Goal: Task Accomplishment & Management: Use online tool/utility

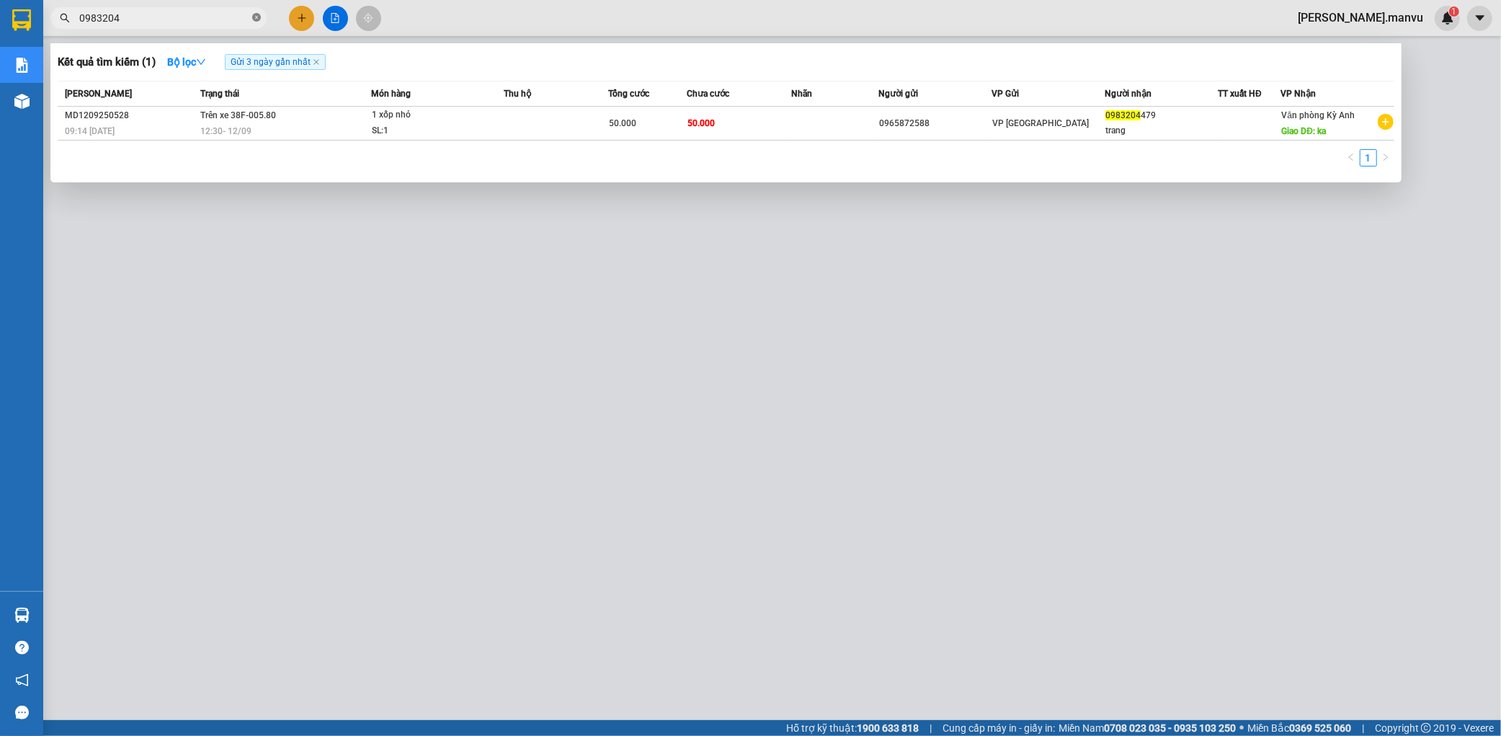
click at [259, 19] on icon "close-circle" at bounding box center [256, 17] width 9 height 9
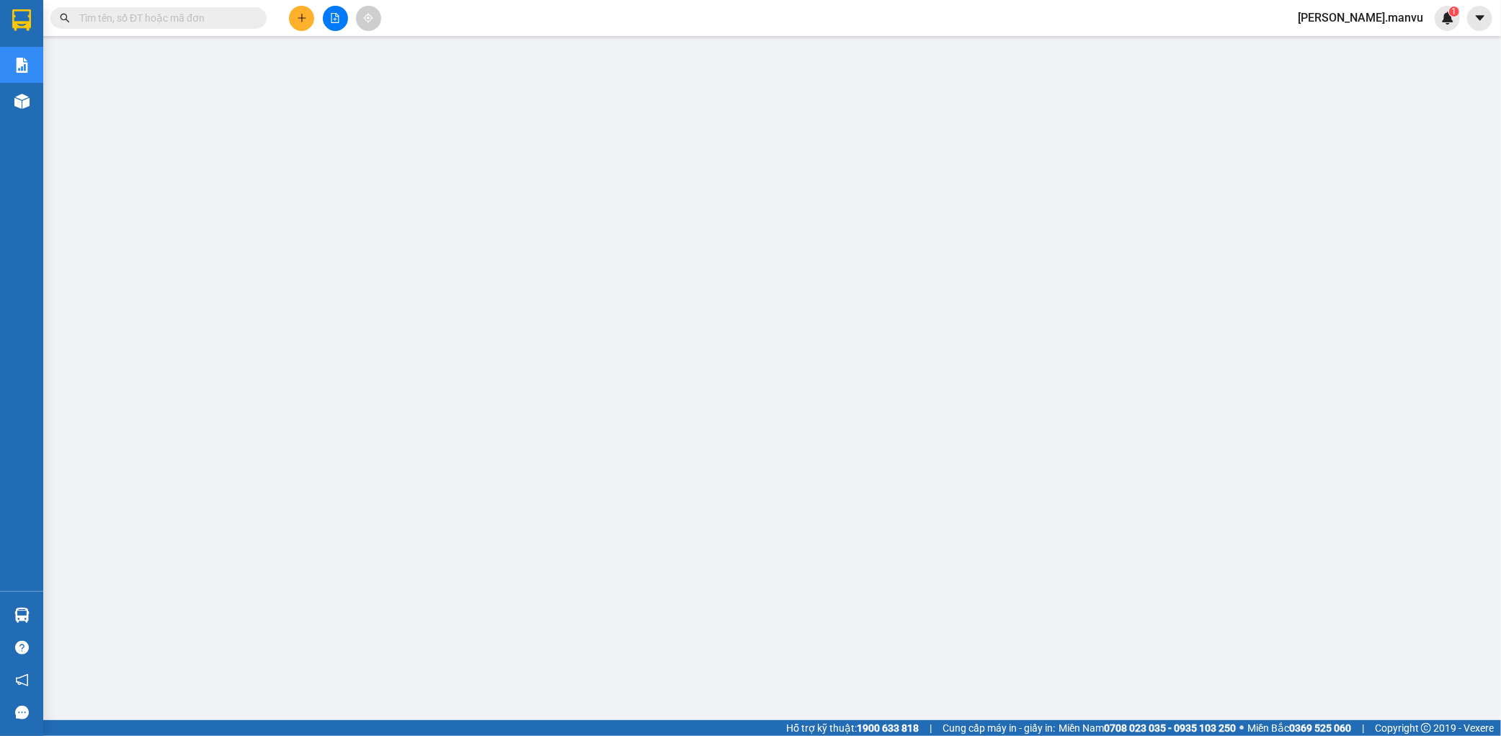
click at [209, 19] on input "text" at bounding box center [164, 18] width 170 height 16
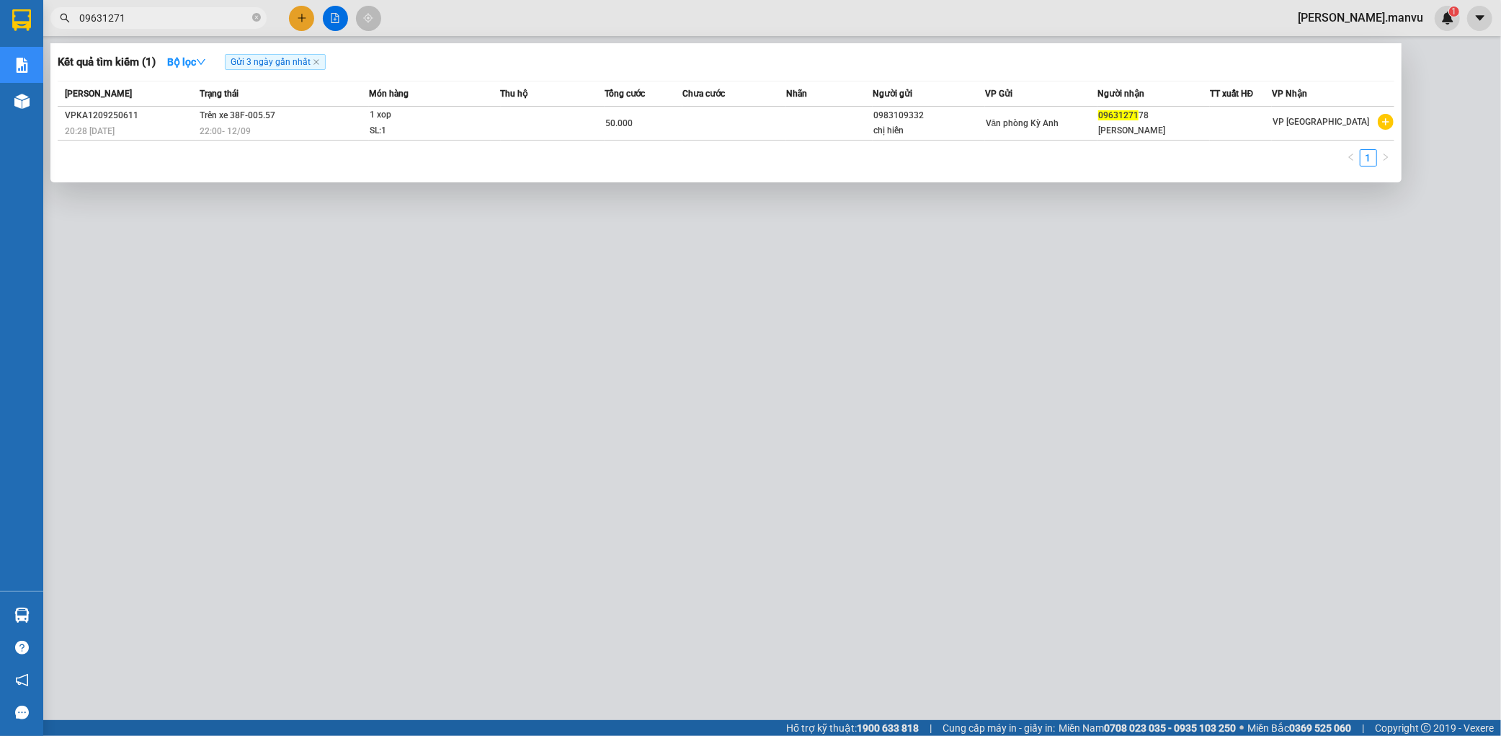
type input "09631271"
click at [491, 318] on div at bounding box center [750, 368] width 1501 height 736
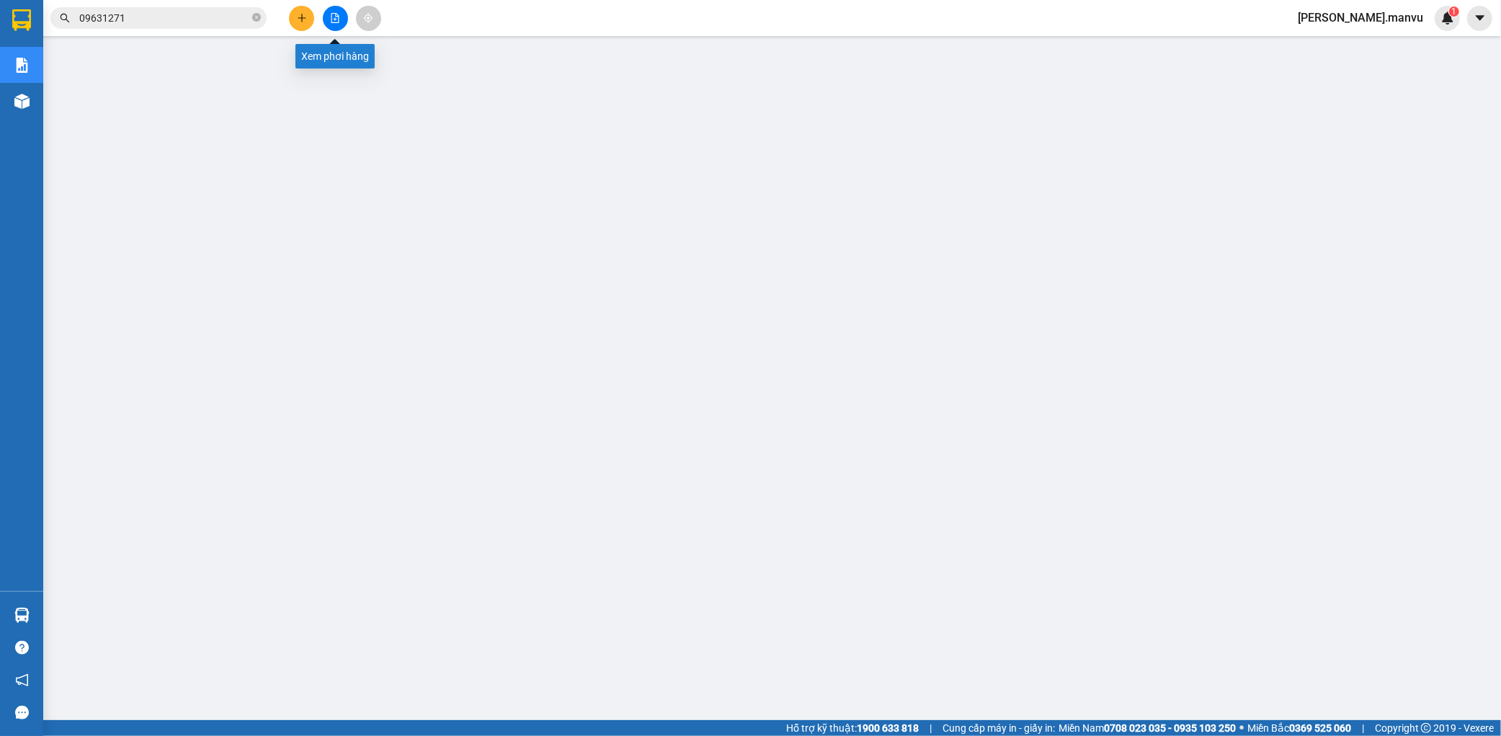
drag, startPoint x: 337, startPoint y: 16, endPoint x: 354, endPoint y: 8, distance: 19.0
click at [336, 17] on icon "file-add" at bounding box center [335, 18] width 10 height 10
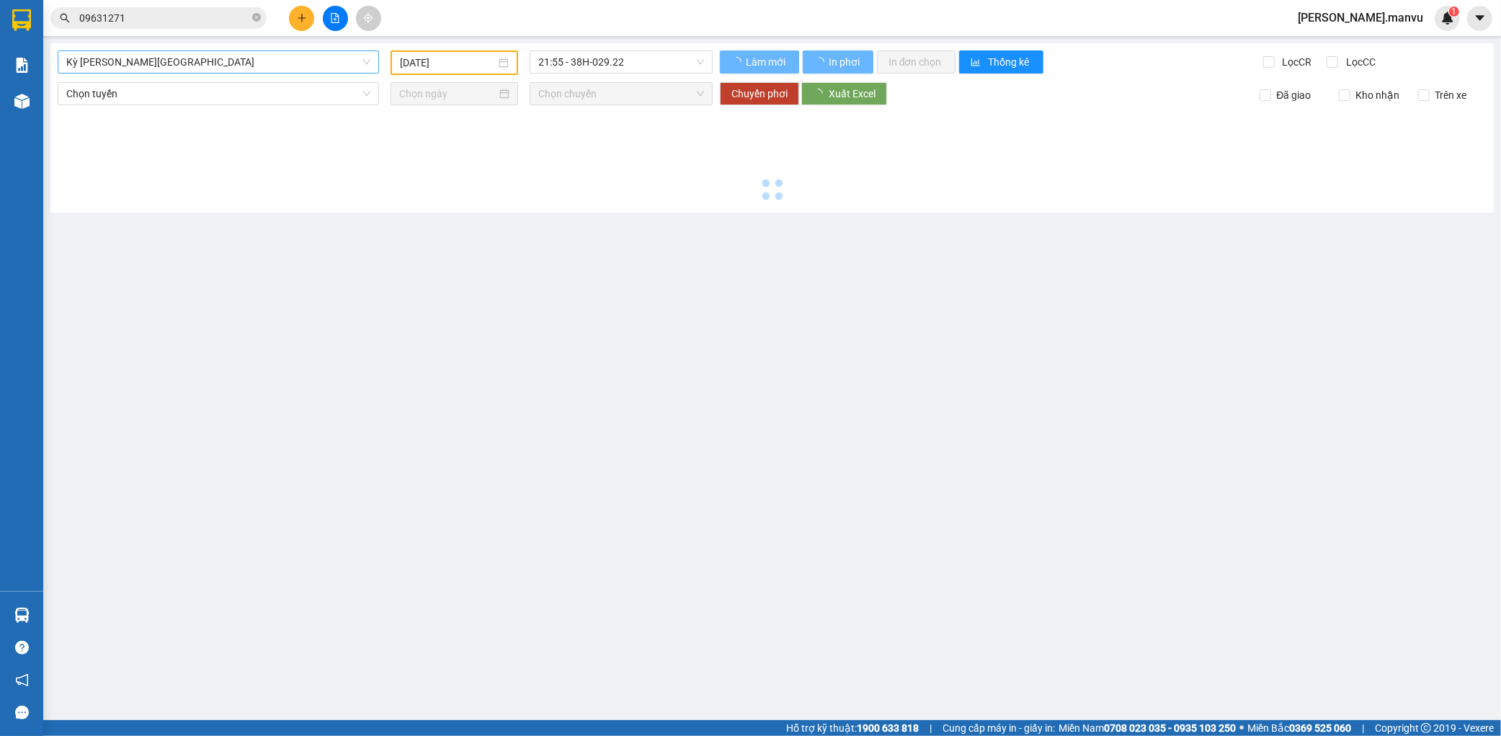
type input "[DATE]"
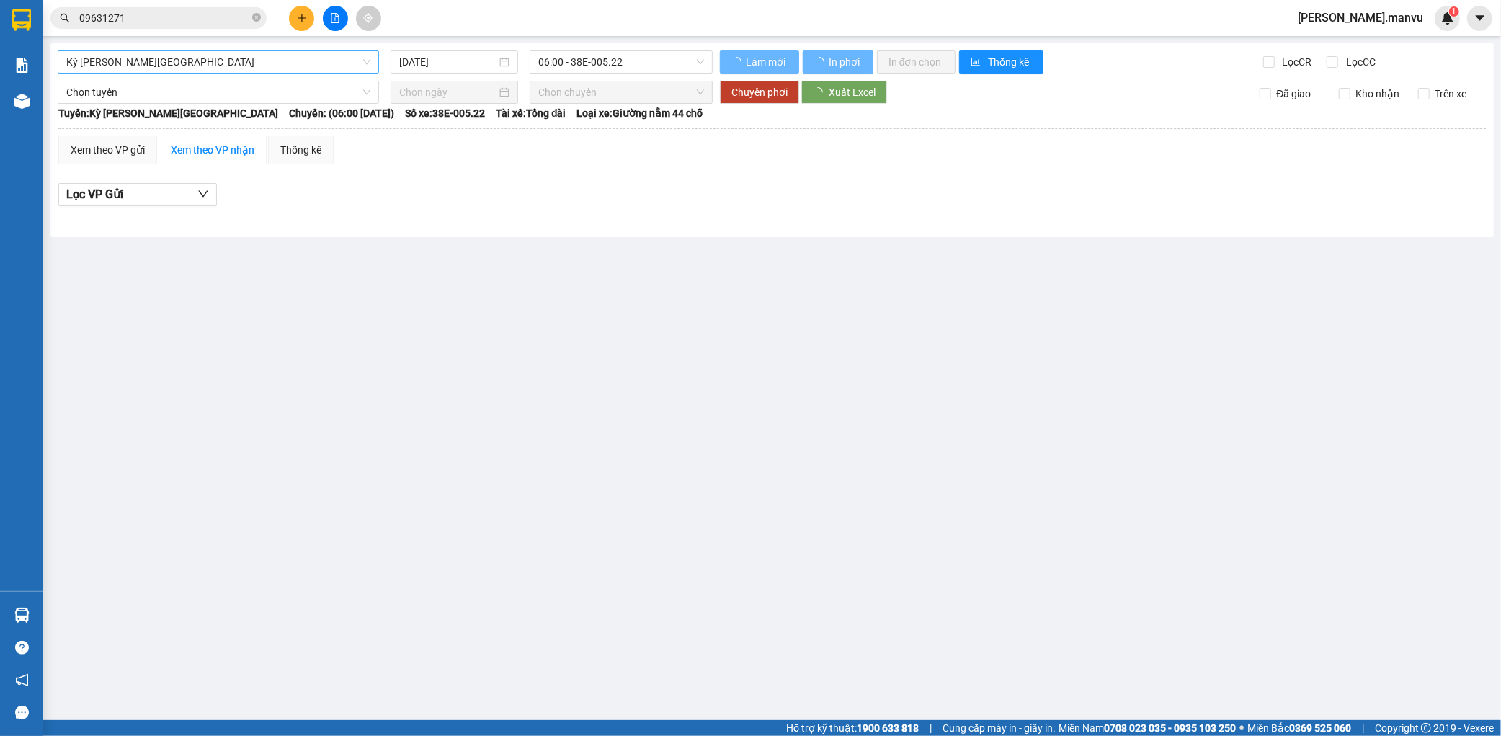
click at [233, 68] on span "Kỳ [PERSON_NAME][GEOGRAPHIC_DATA]" at bounding box center [218, 62] width 304 height 22
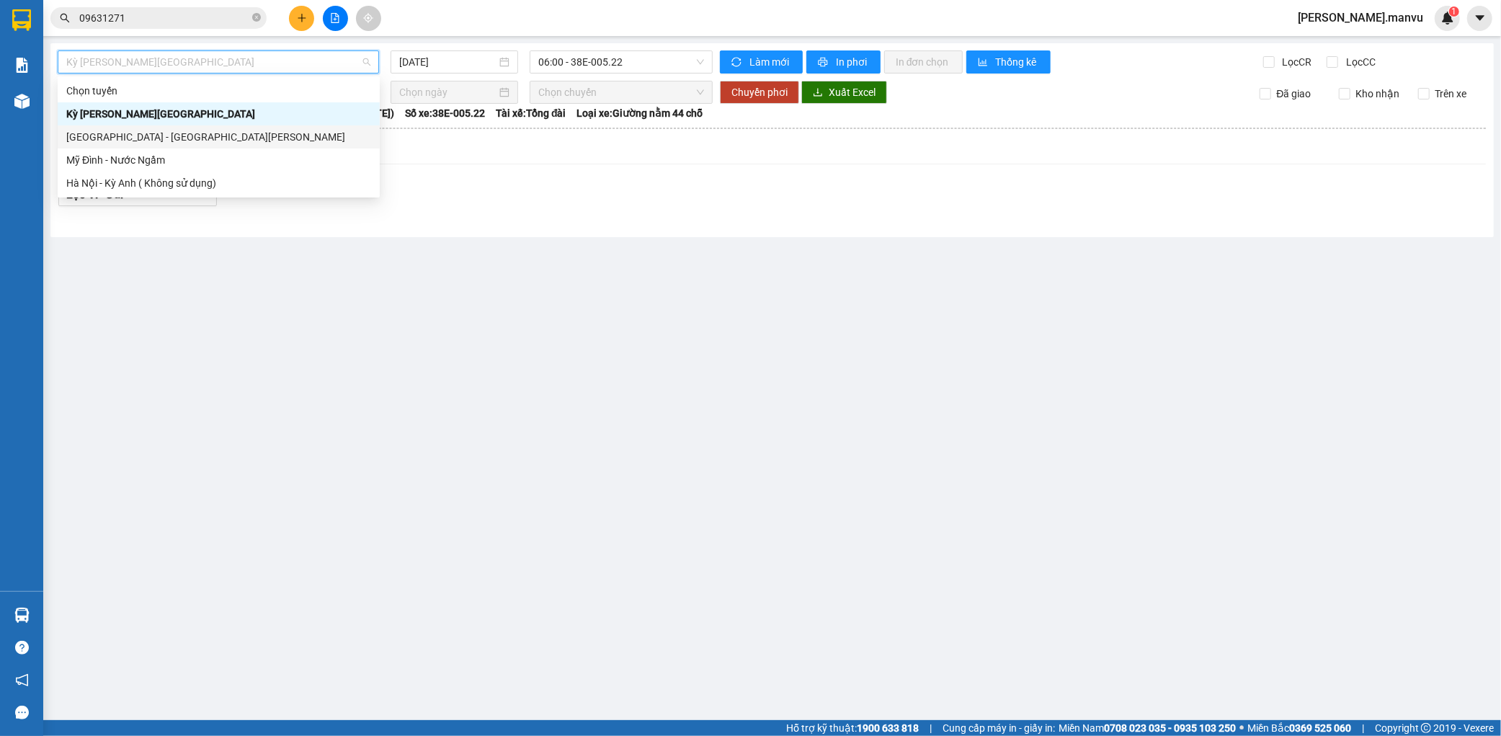
click at [144, 142] on div "[GEOGRAPHIC_DATA] - [GEOGRAPHIC_DATA][PERSON_NAME]" at bounding box center [218, 137] width 305 height 16
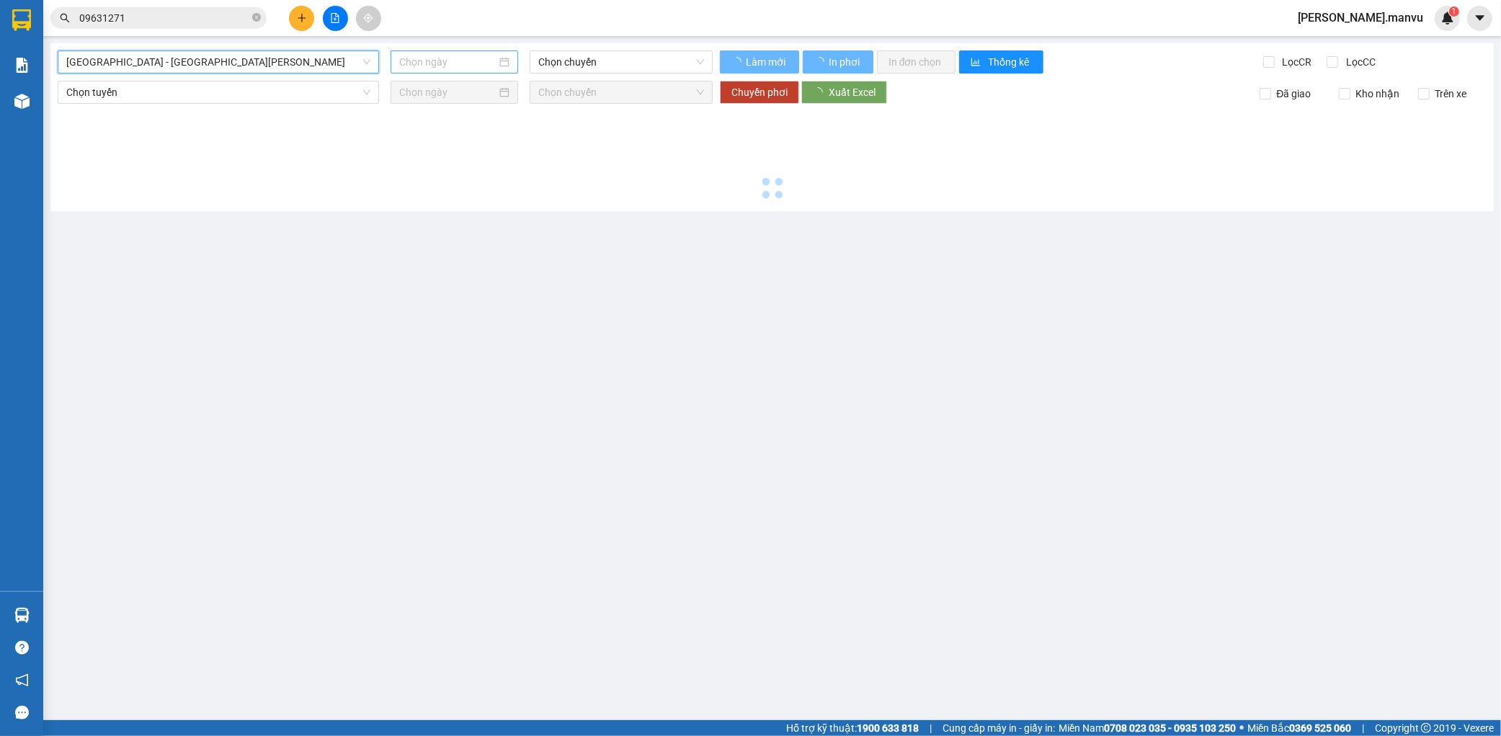
type input "[DATE]"
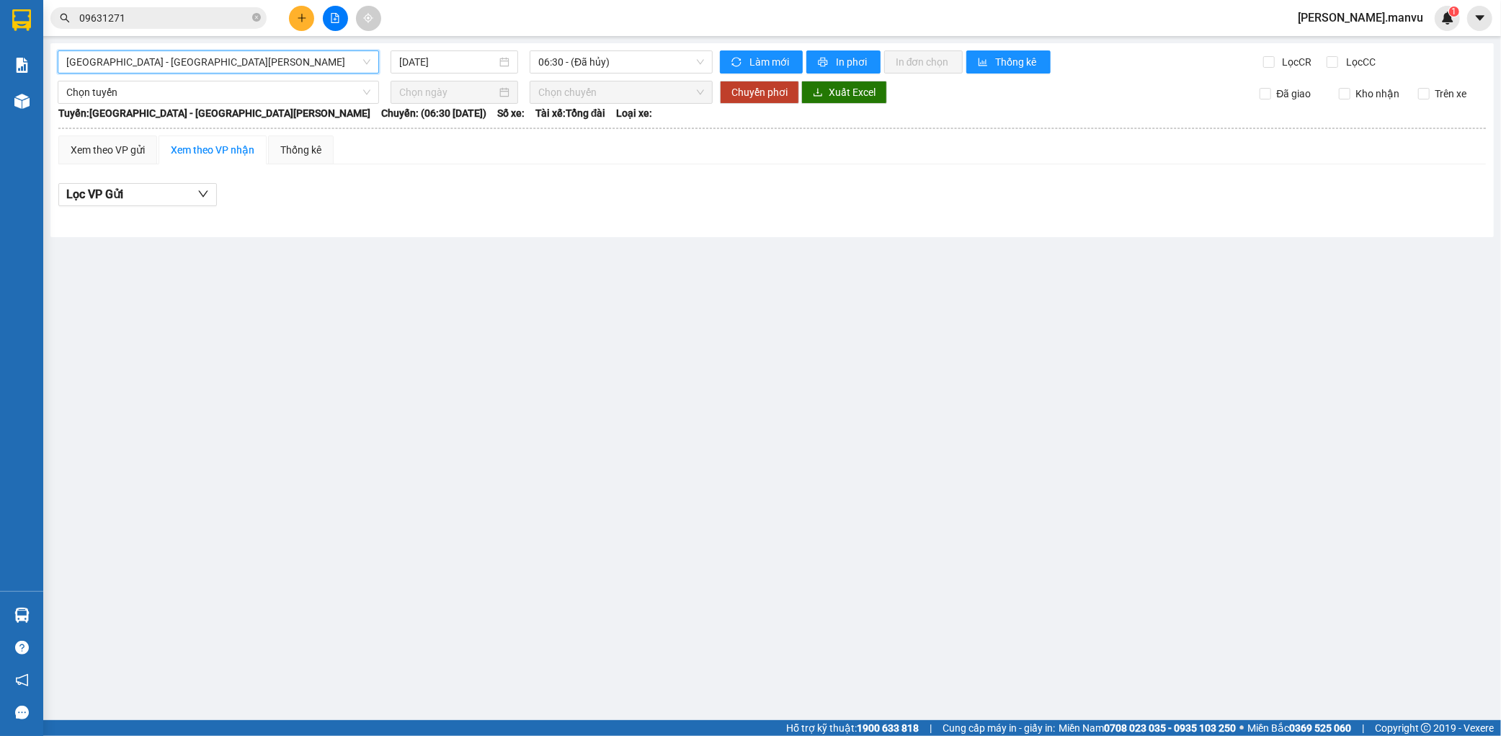
drag, startPoint x: 294, startPoint y: 62, endPoint x: 248, endPoint y: 73, distance: 47.5
click at [285, 61] on span "[GEOGRAPHIC_DATA] - [GEOGRAPHIC_DATA][PERSON_NAME]" at bounding box center [218, 62] width 304 height 22
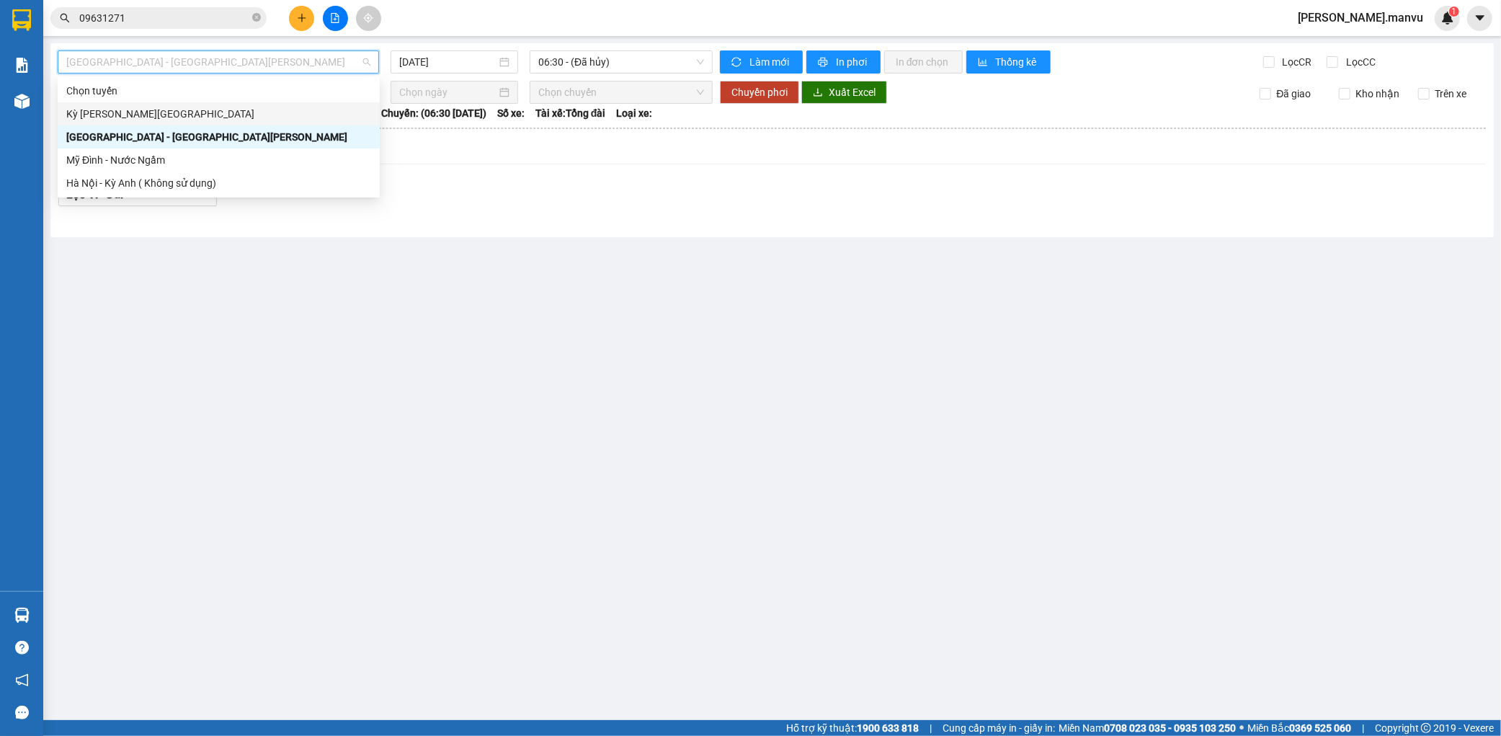
click at [114, 123] on div "Kỳ [PERSON_NAME][GEOGRAPHIC_DATA]" at bounding box center [219, 113] width 322 height 23
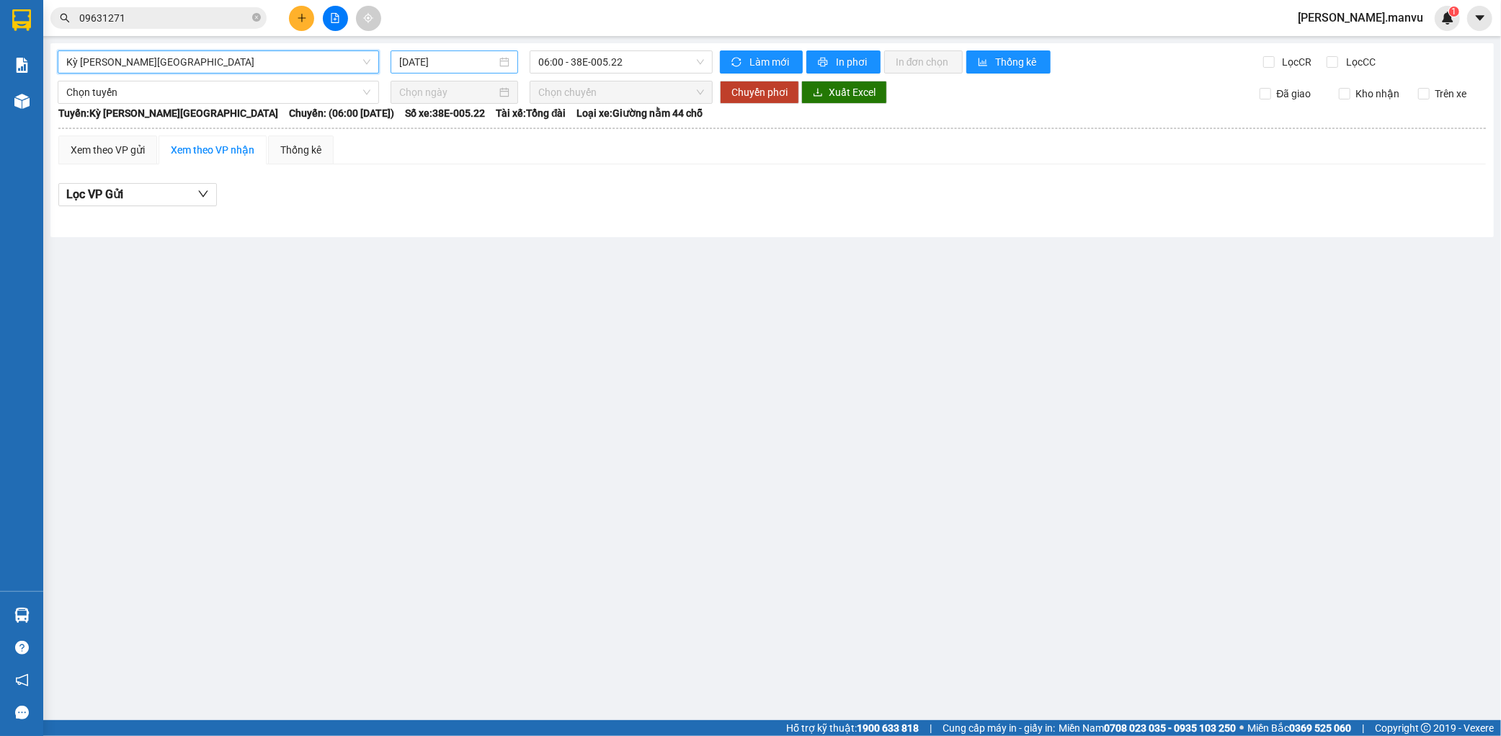
click at [431, 62] on input "[DATE]" at bounding box center [447, 62] width 97 height 16
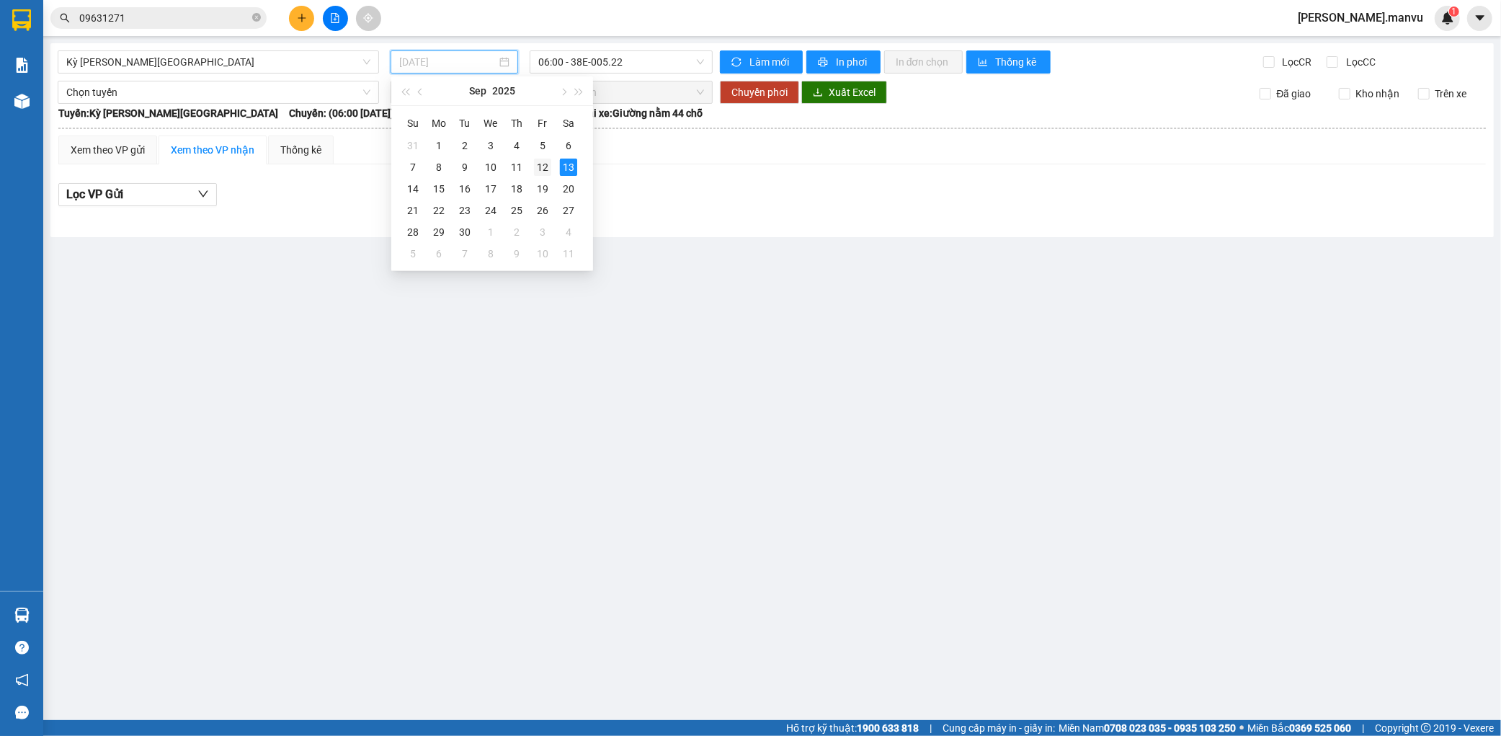
click at [535, 168] on div "12" at bounding box center [542, 167] width 17 height 17
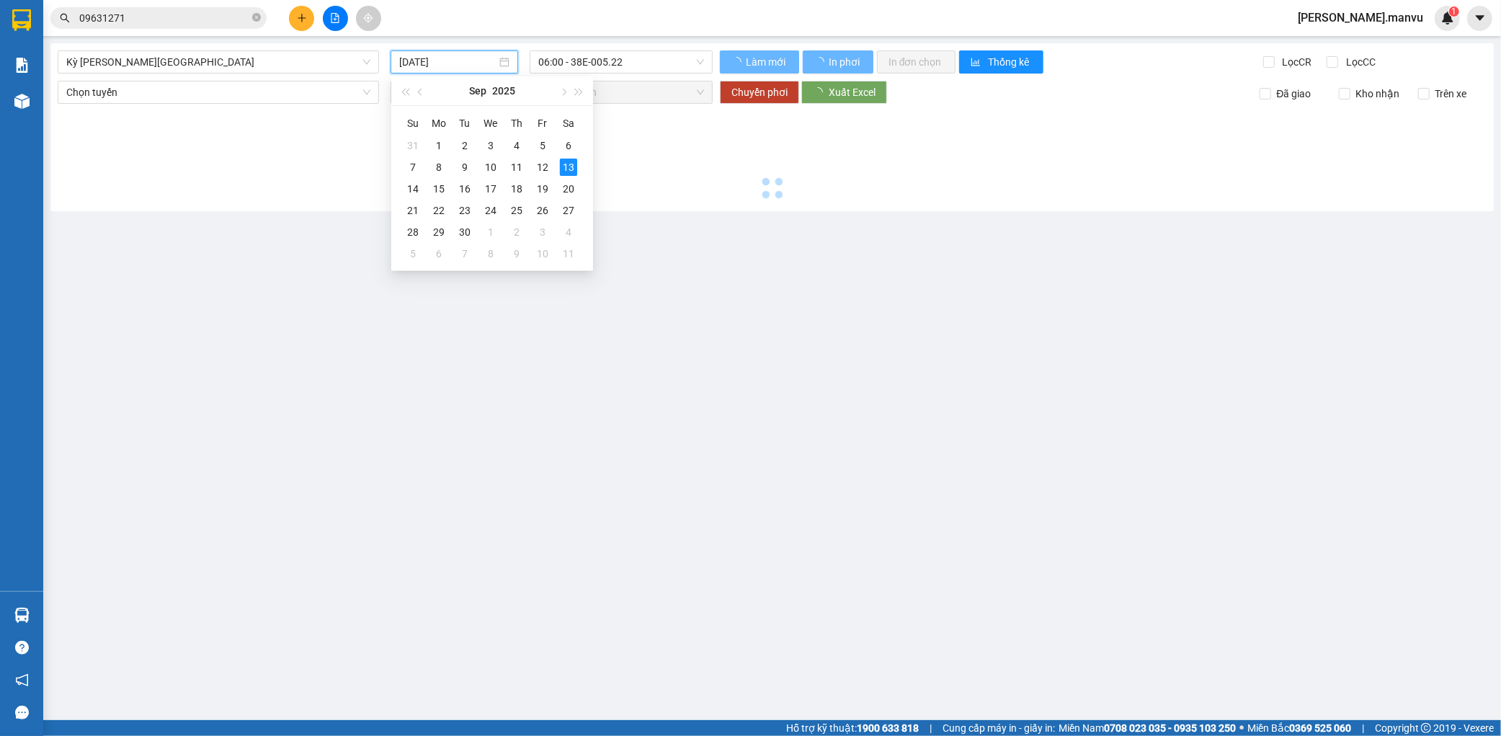
type input "[DATE]"
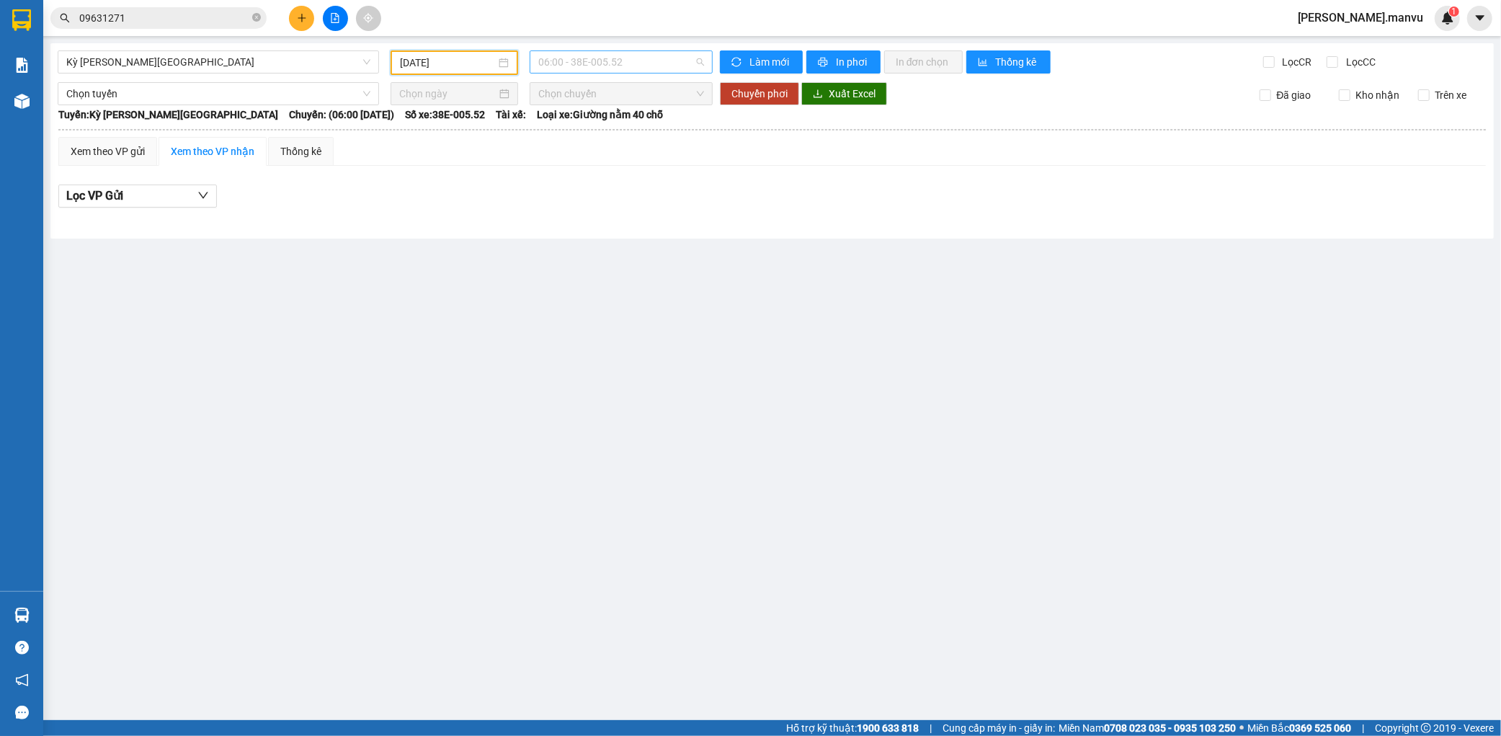
click at [676, 54] on span "06:00 - 38E-005.52" at bounding box center [621, 62] width 166 height 22
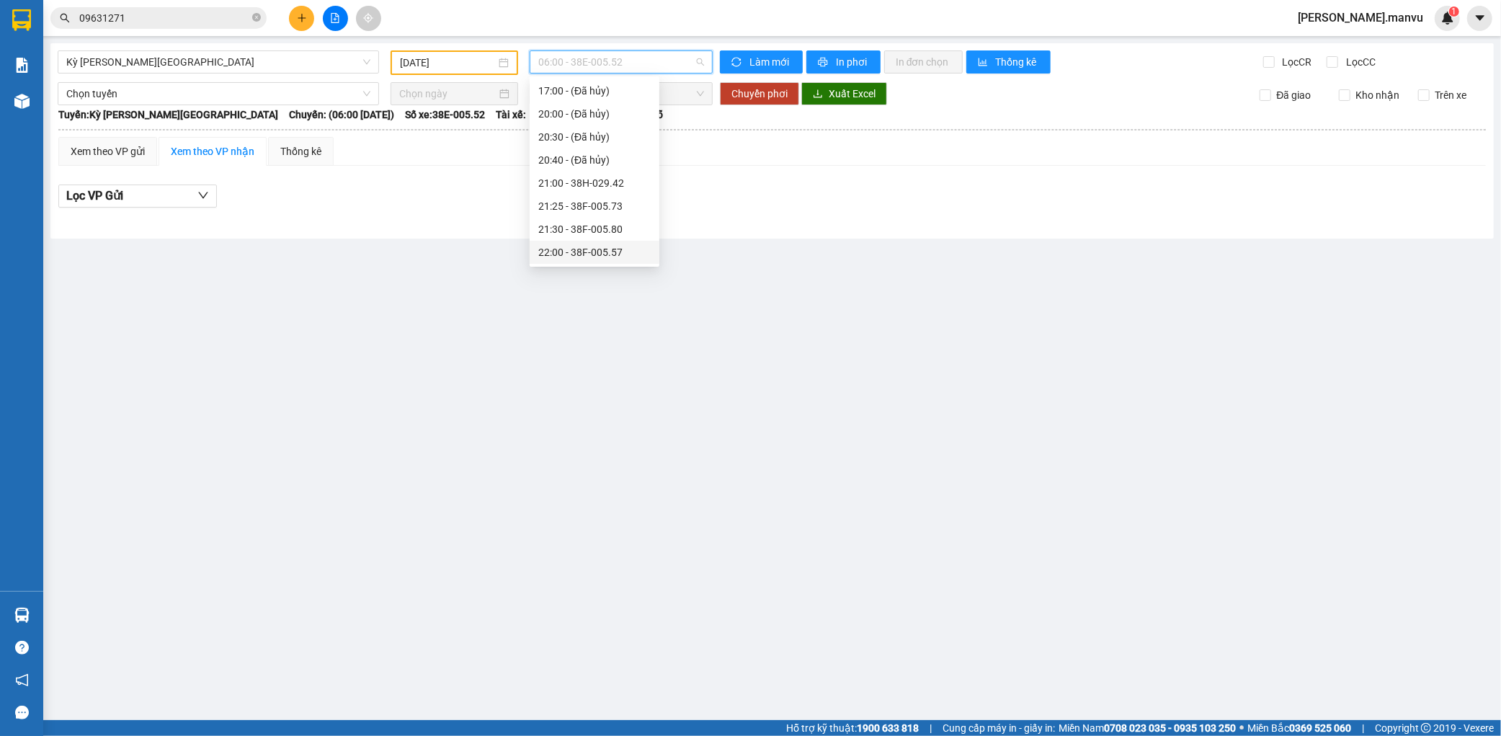
click at [604, 247] on div "22:00 - 38F-005.57" at bounding box center [594, 252] width 112 height 16
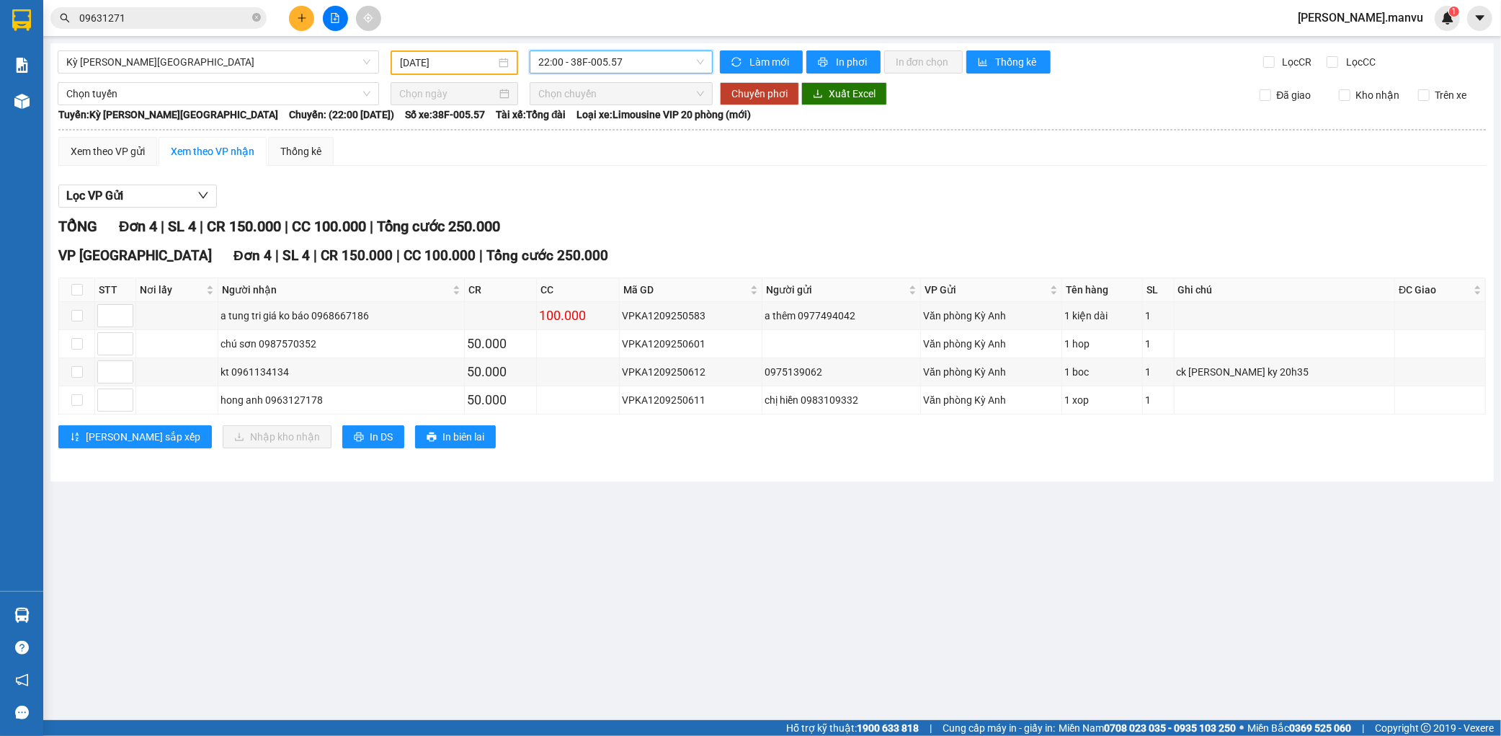
click at [205, 22] on input "09631271" at bounding box center [164, 18] width 170 height 16
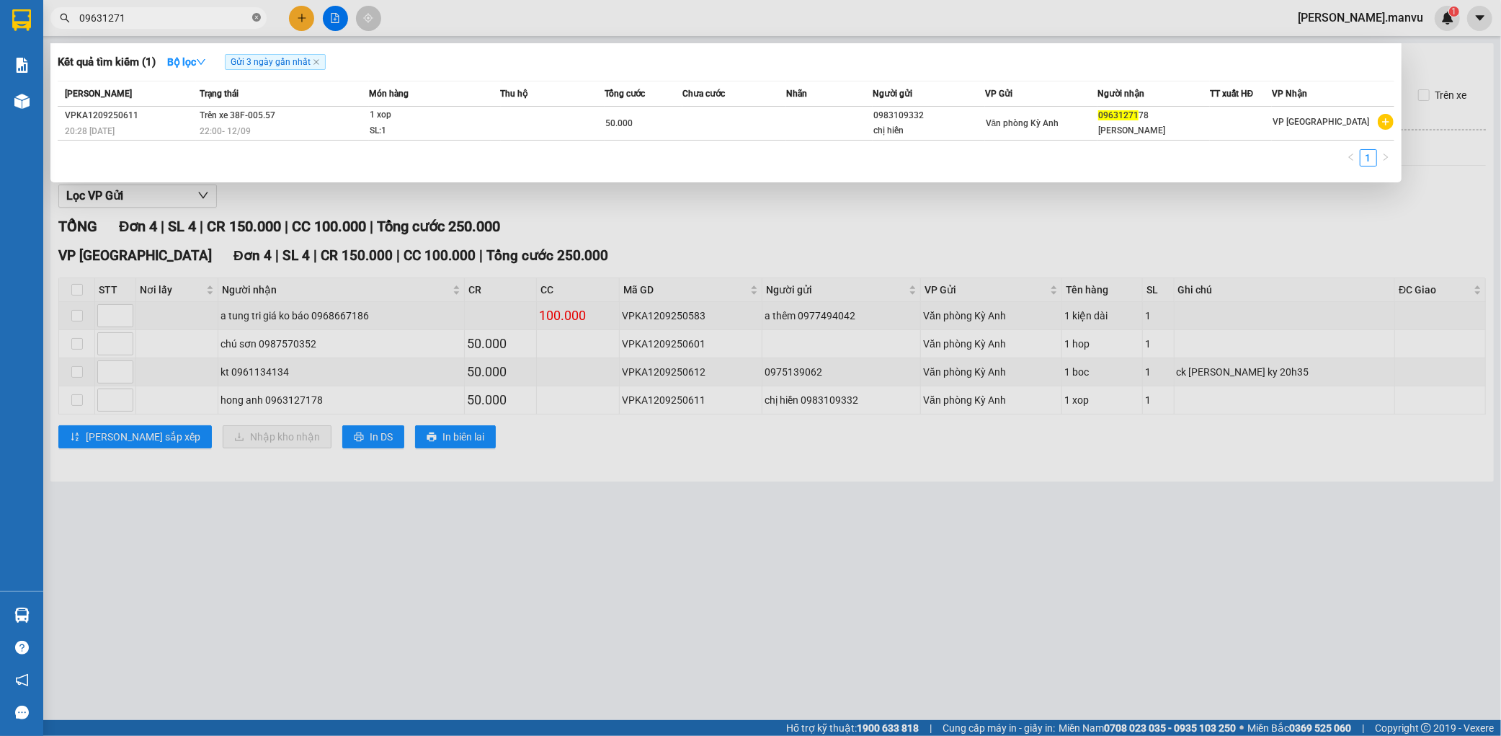
click at [254, 22] on icon "close-circle" at bounding box center [256, 17] width 9 height 9
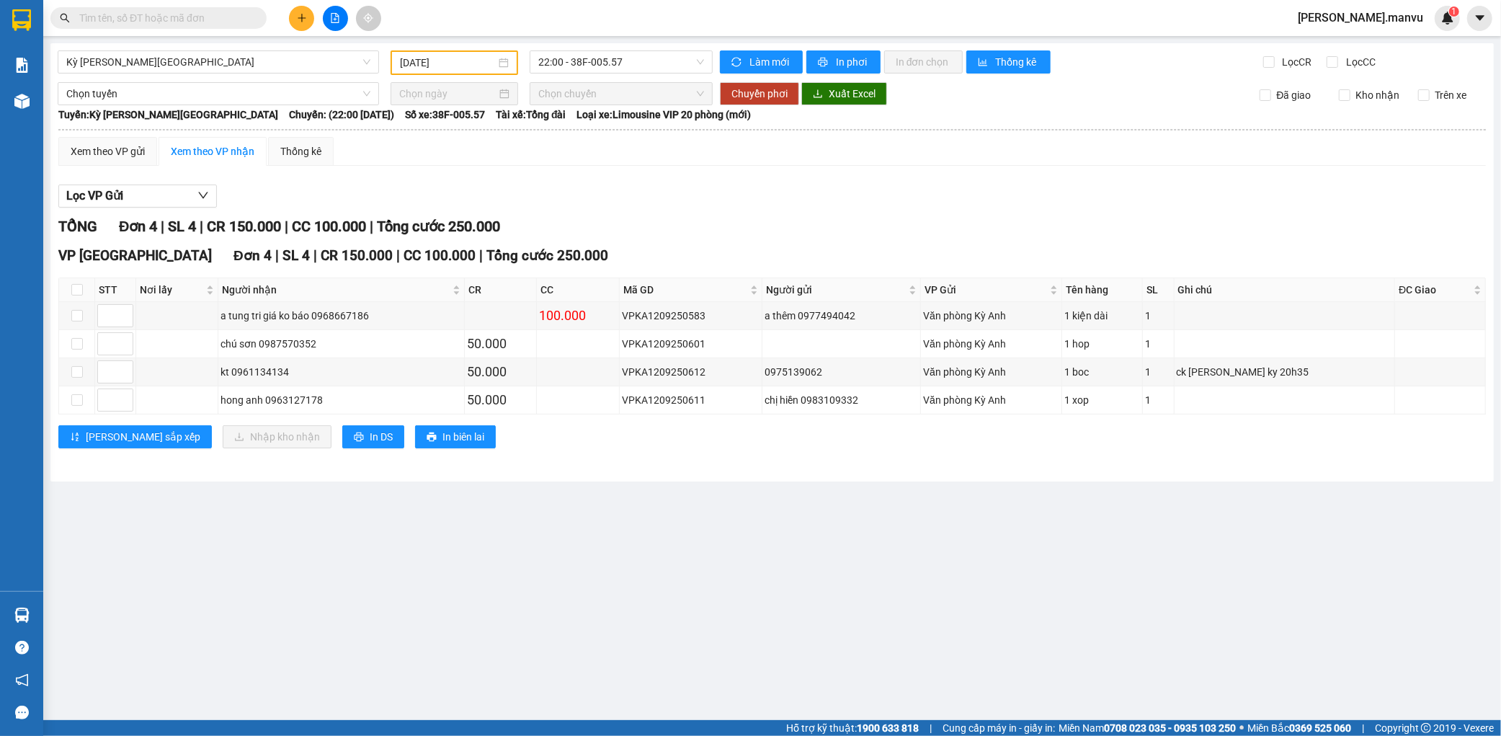
click at [224, 17] on input "text" at bounding box center [164, 18] width 170 height 16
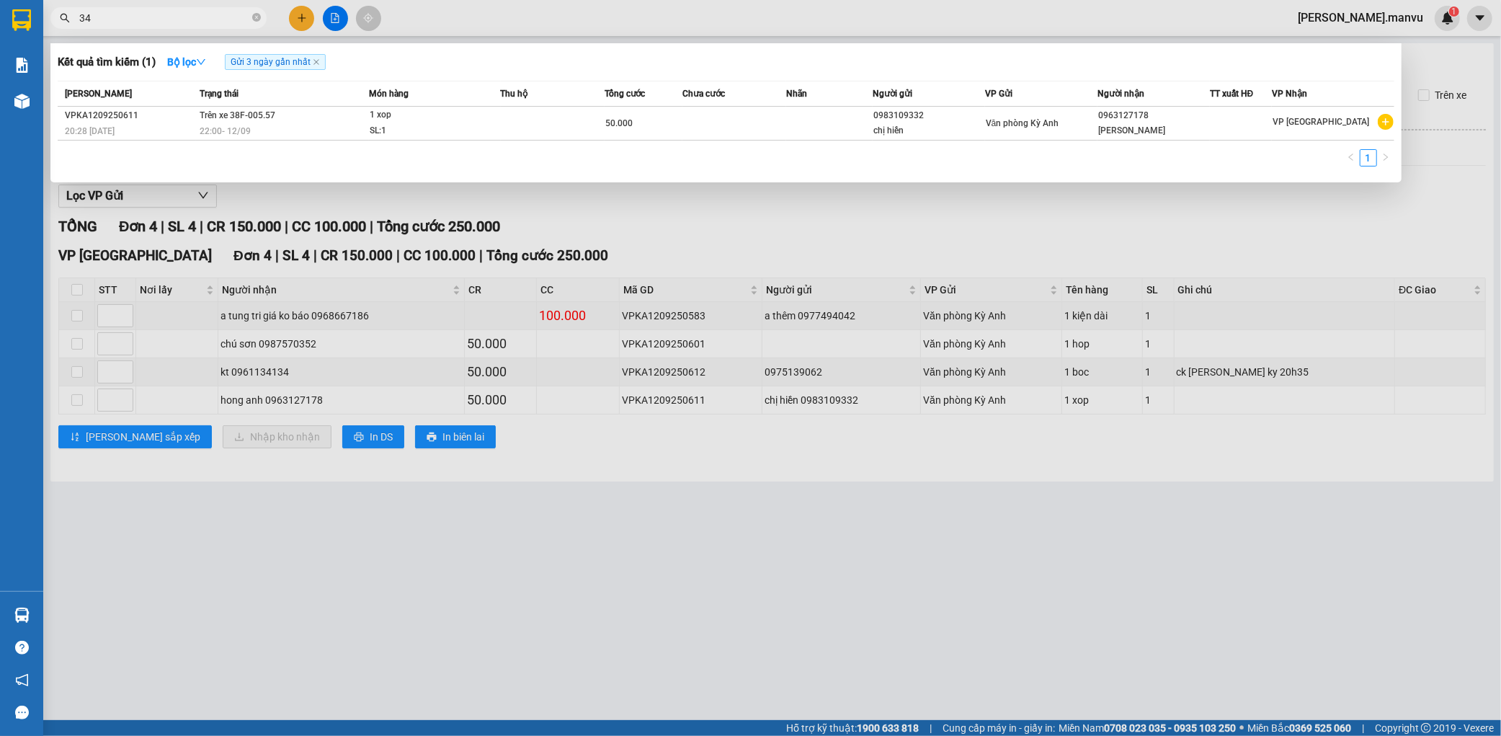
type input "341"
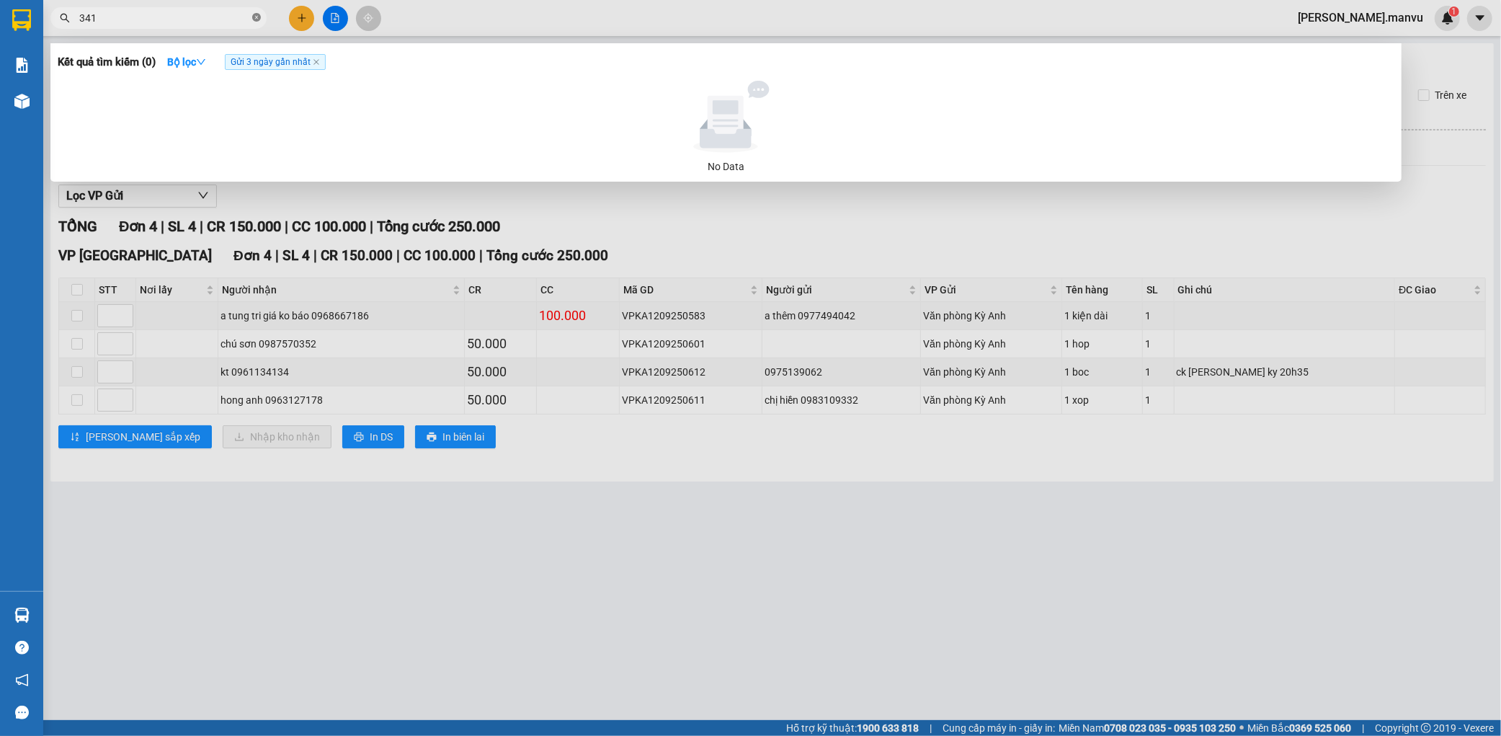
click at [252, 18] on icon "close-circle" at bounding box center [256, 17] width 9 height 9
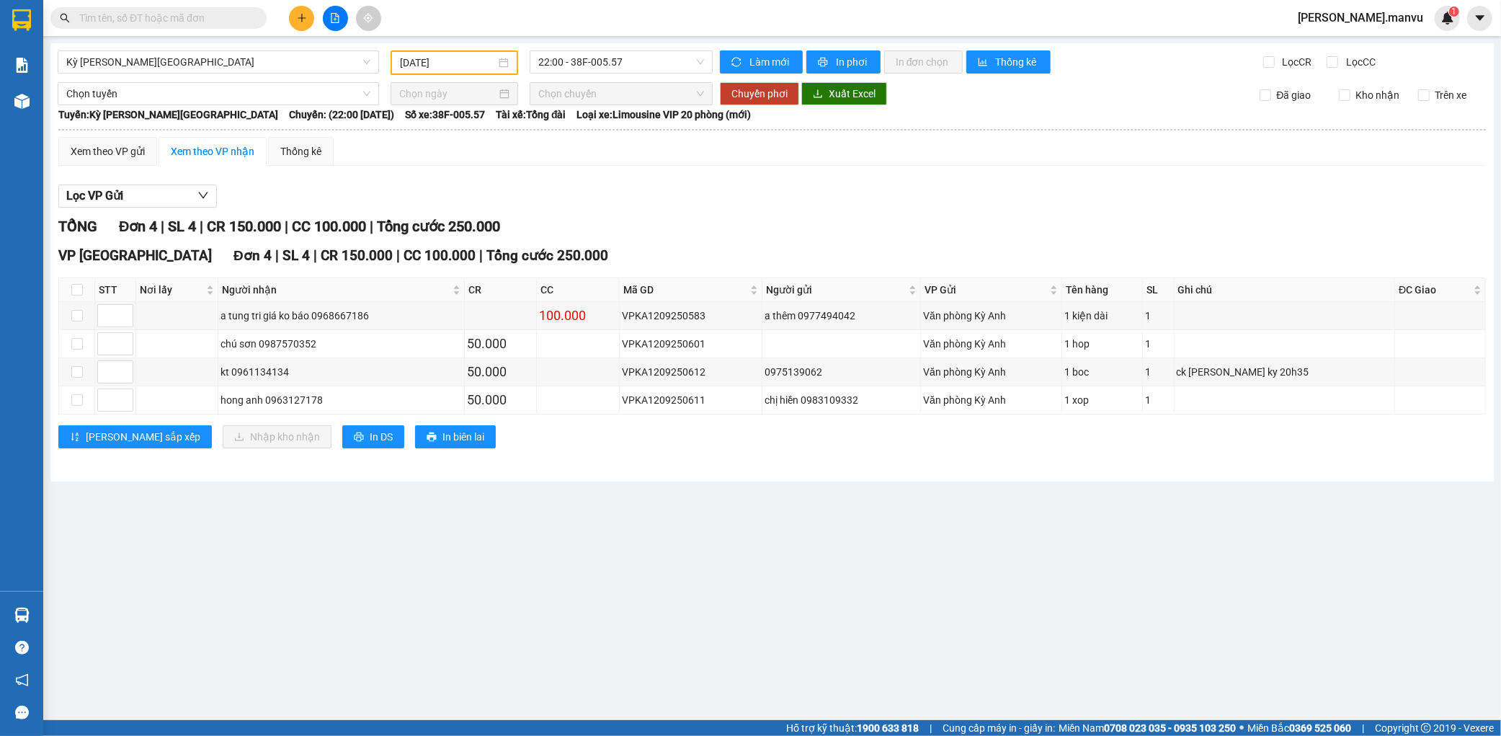
click at [218, 16] on input "text" at bounding box center [164, 18] width 170 height 16
click at [220, 17] on input "text" at bounding box center [164, 18] width 170 height 16
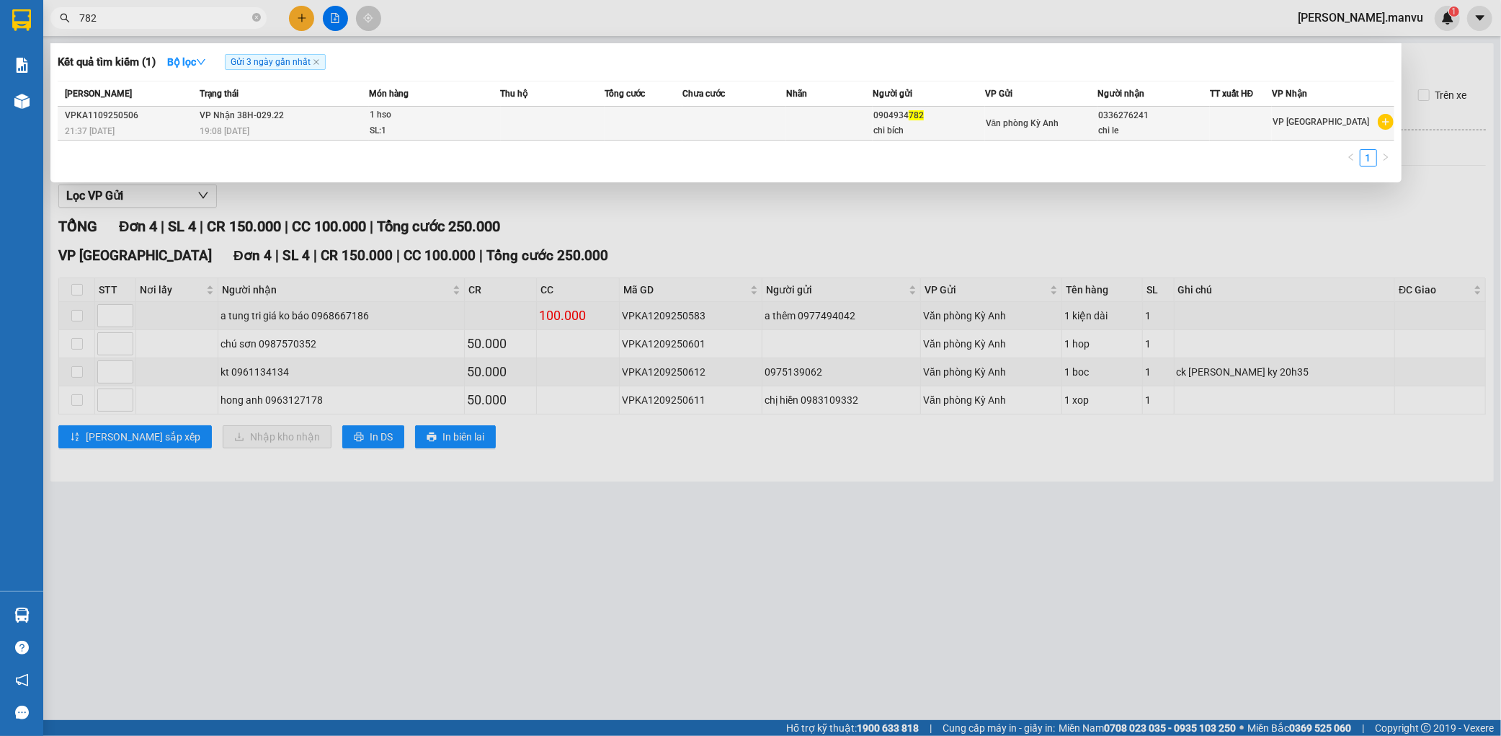
type input "782"
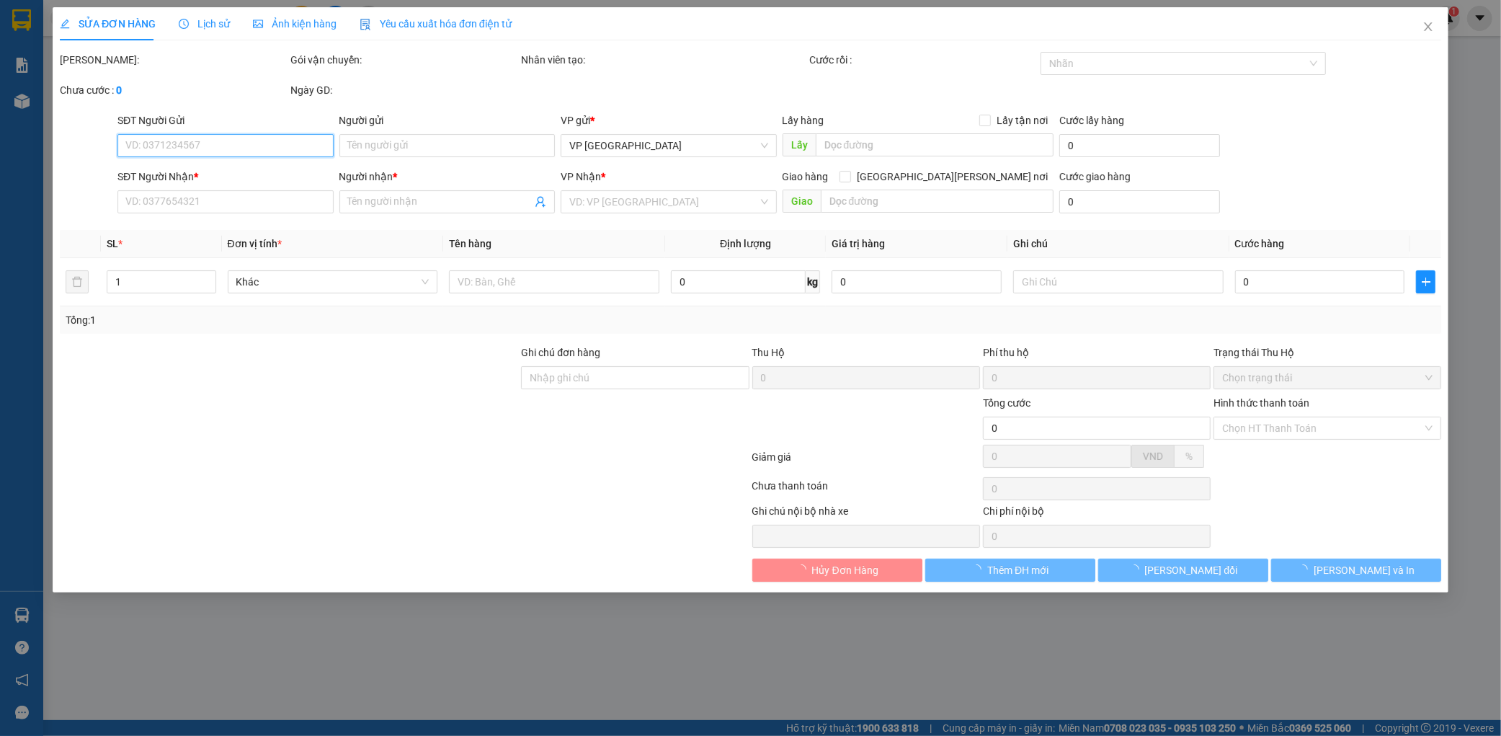
type input "0904934782"
type input "chi bích"
type input "0336276241"
type input "chi le"
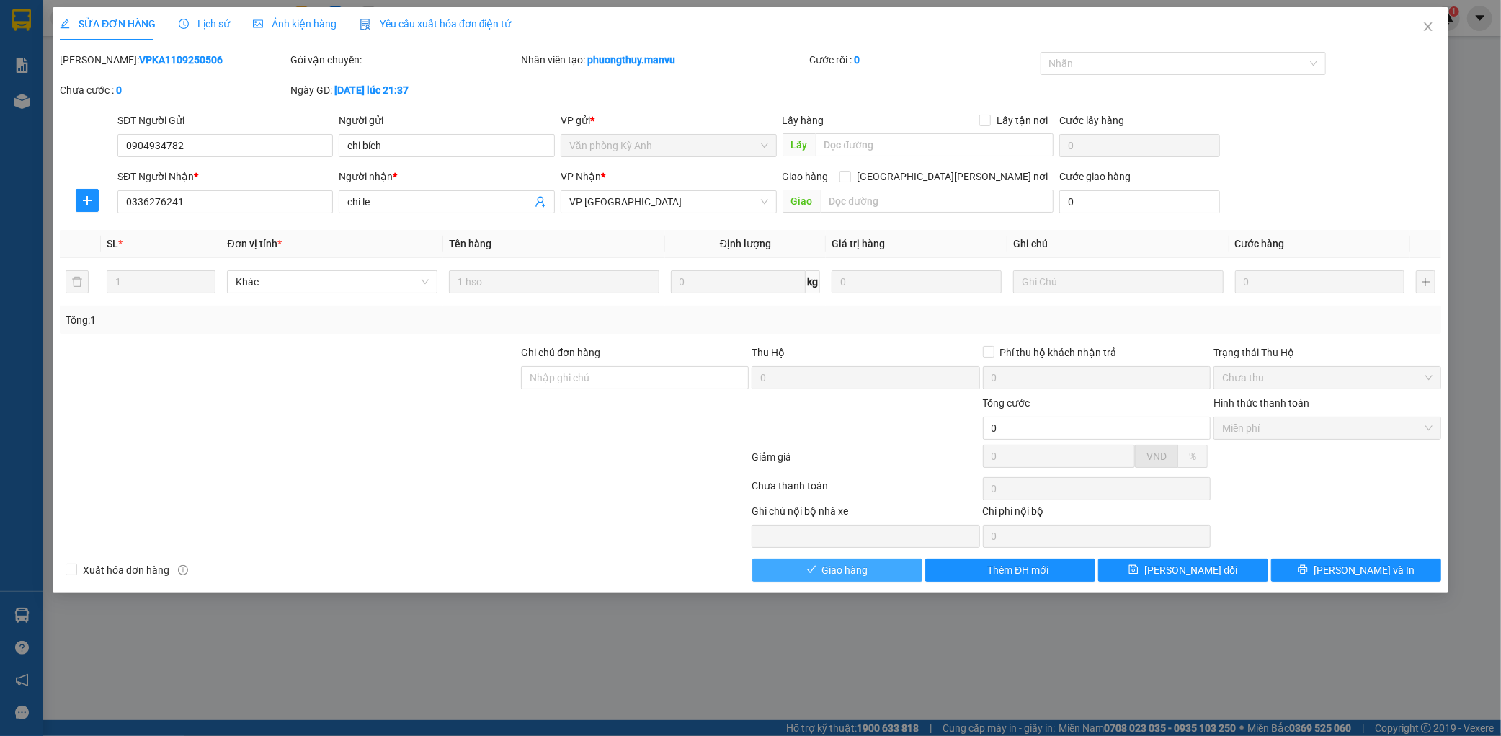
click at [851, 576] on span "Giao hàng" at bounding box center [845, 570] width 46 height 16
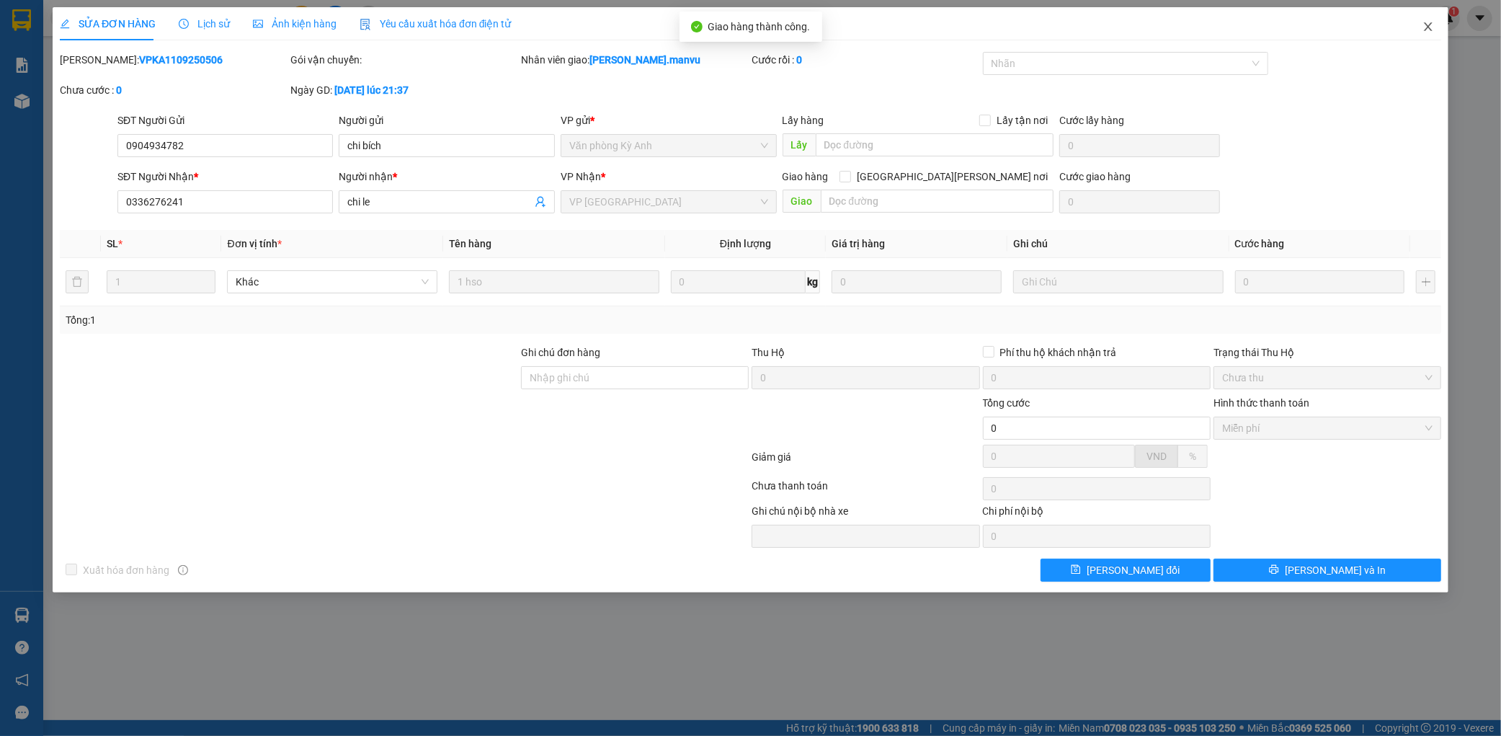
click at [1420, 29] on span "Close" at bounding box center [1428, 27] width 40 height 40
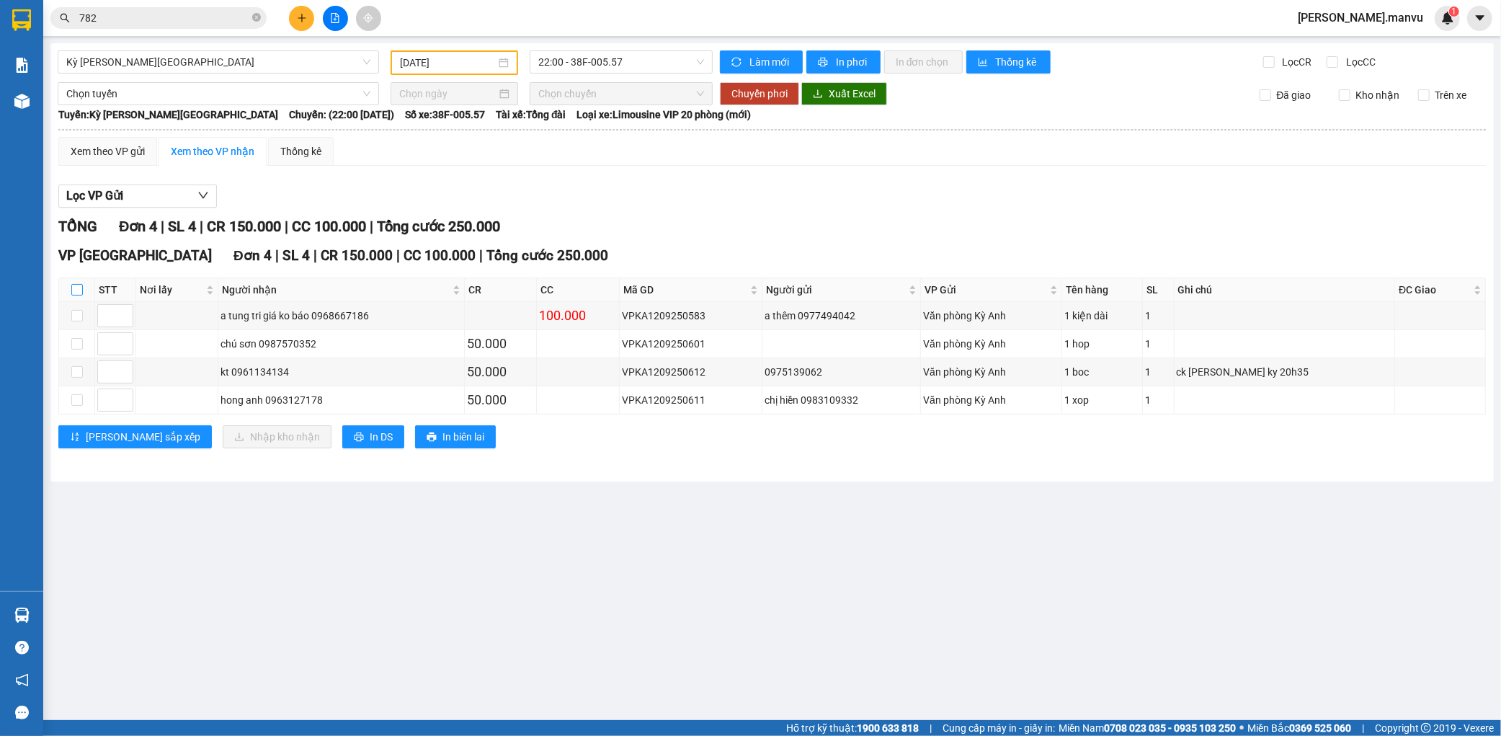
click at [76, 289] on input "checkbox" at bounding box center [77, 290] width 12 height 12
checkbox input "true"
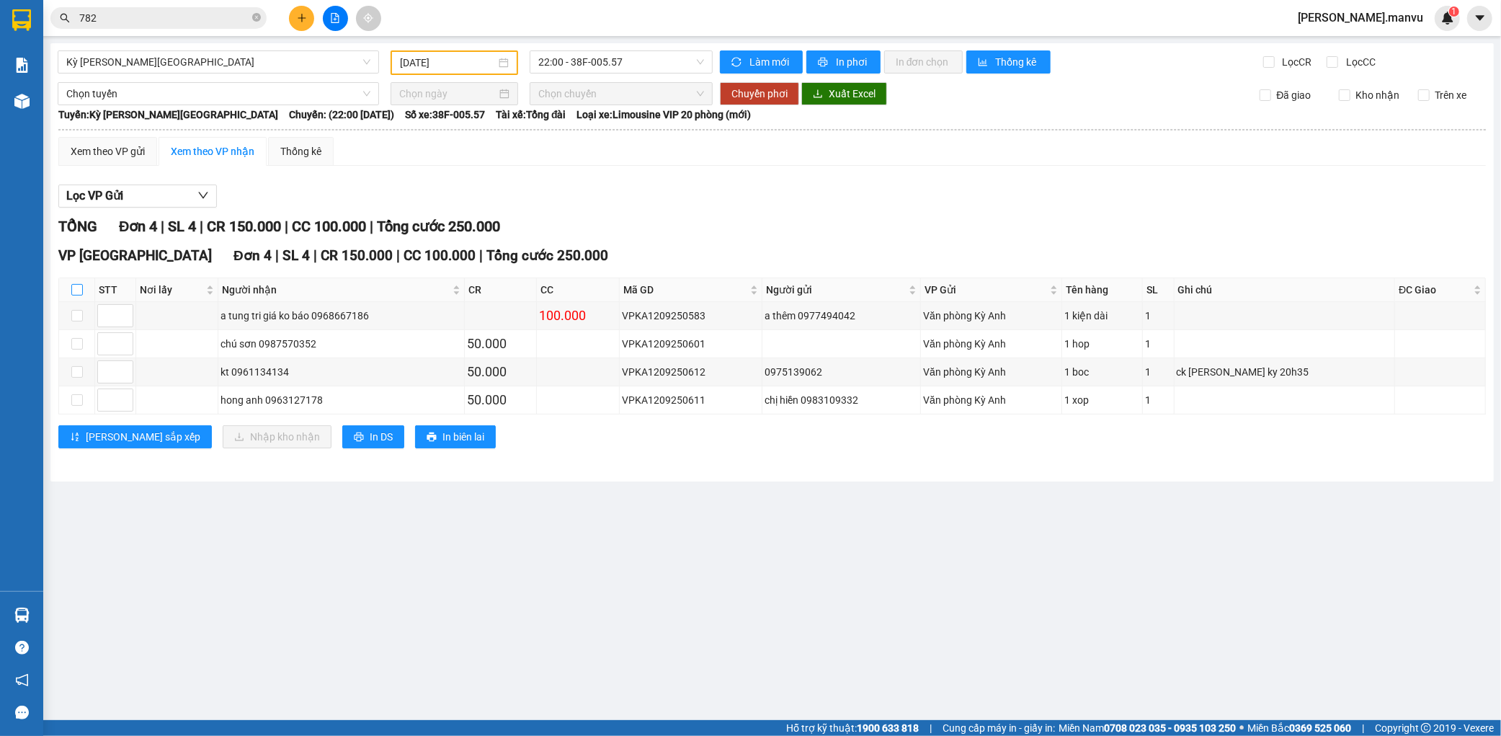
checkbox input "true"
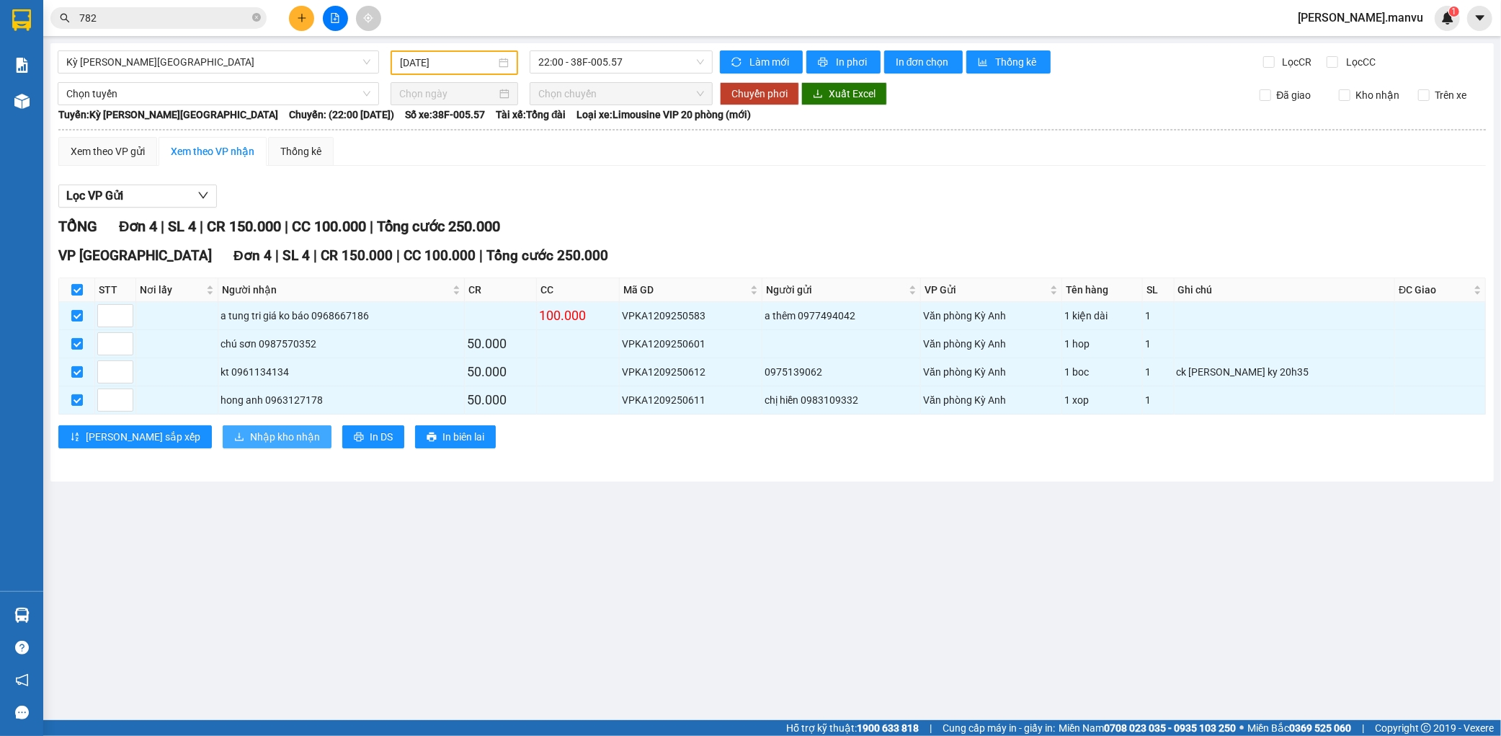
click at [250, 429] on span "Nhập kho nhận" at bounding box center [285, 437] width 70 height 16
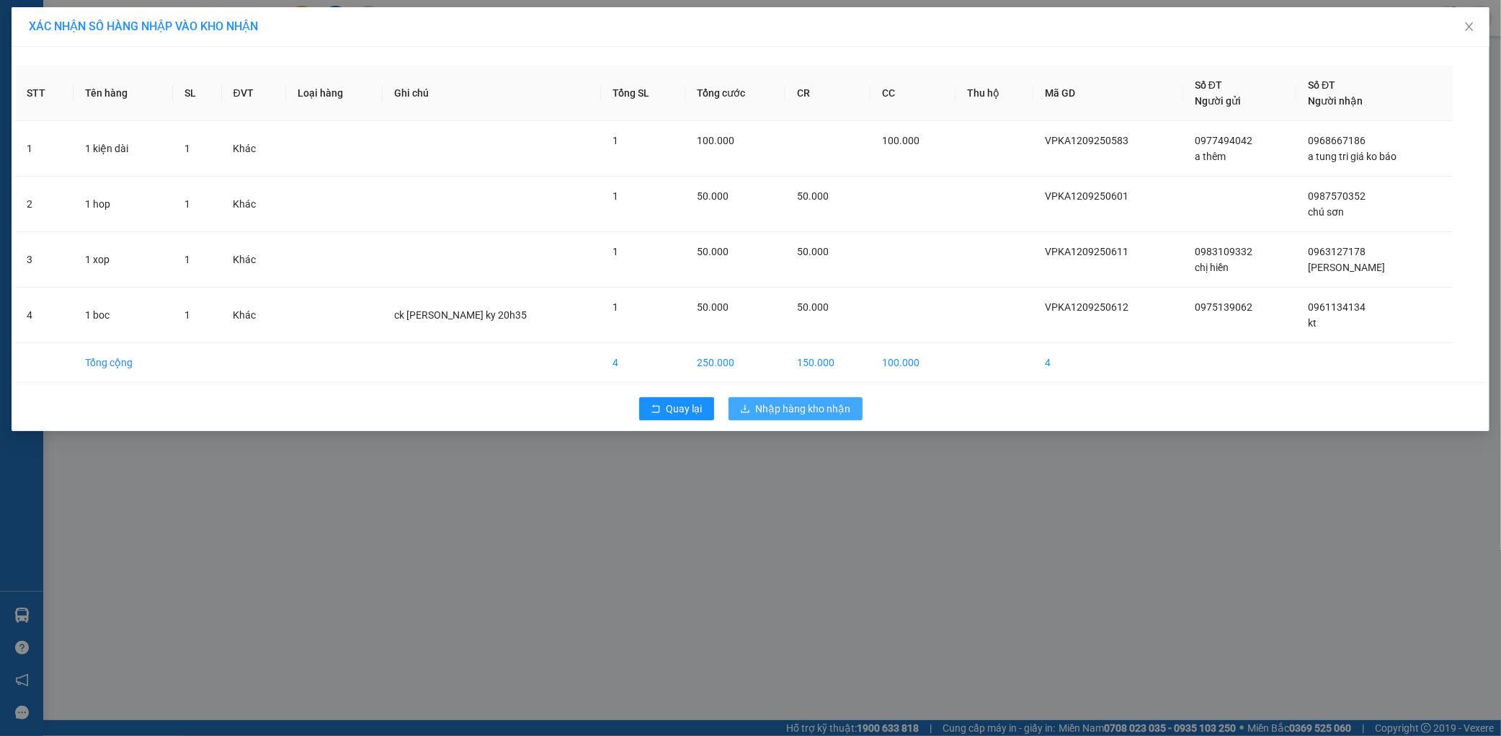
click at [821, 401] on span "Nhập hàng kho nhận" at bounding box center [803, 409] width 95 height 16
